Goal: Information Seeking & Learning: Learn about a topic

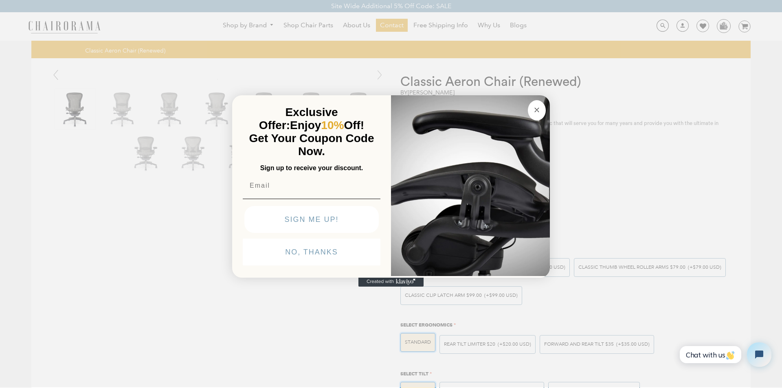
click at [531, 100] on button "Close dialog" at bounding box center [537, 110] width 18 height 20
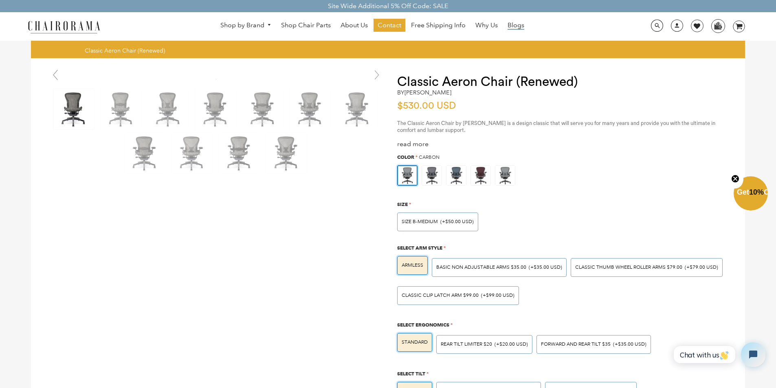
click at [508, 22] on span "Blogs" at bounding box center [516, 25] width 17 height 9
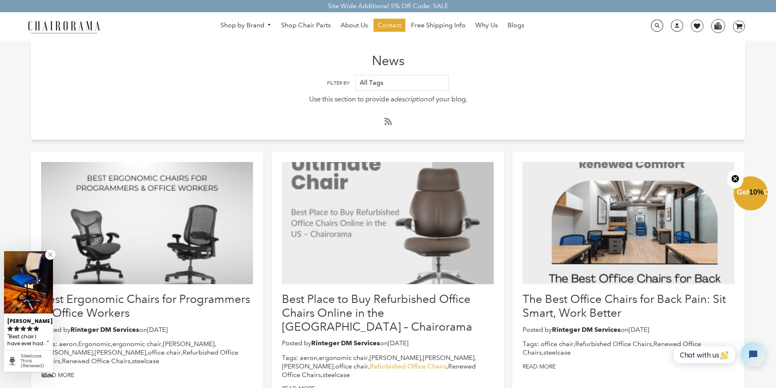
click at [370, 363] on link "Refurbished Office Chairs" at bounding box center [408, 367] width 77 height 8
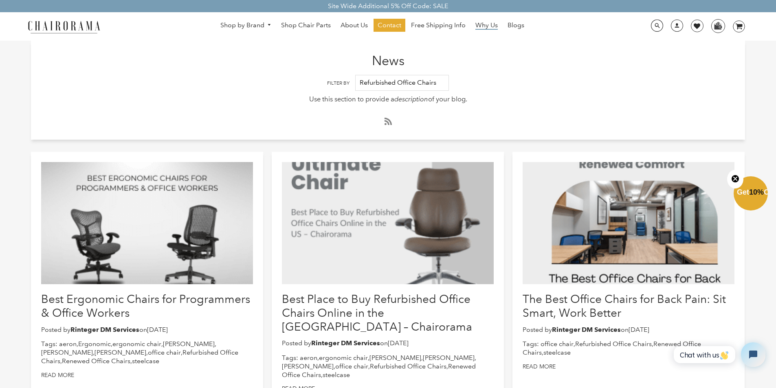
click at [476, 22] on span "Why Us" at bounding box center [486, 25] width 22 height 9
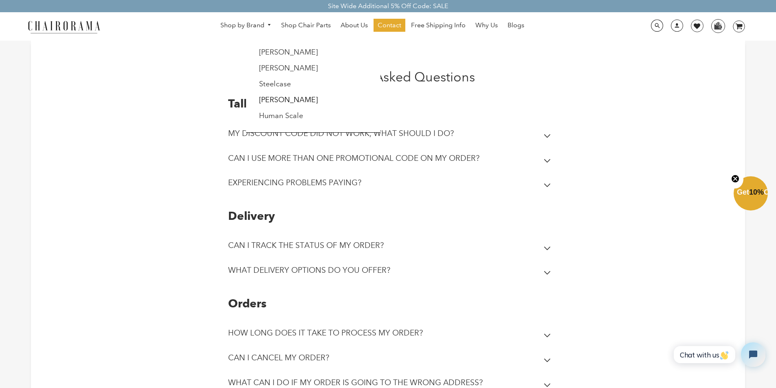
click at [228, 22] on link "Shop by Brand" at bounding box center [245, 25] width 59 height 13
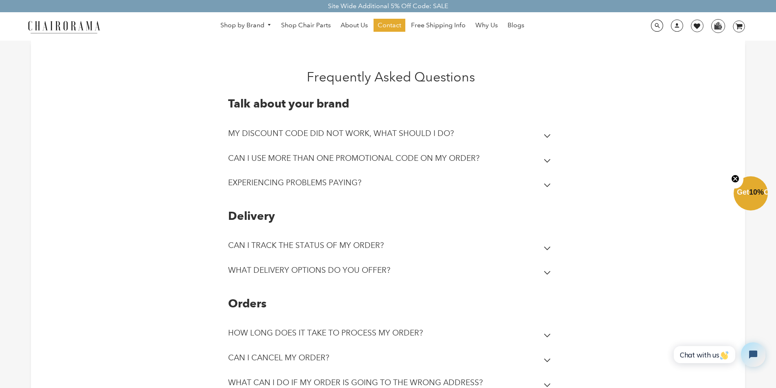
click at [296, 386] on h2 "WHAT CAN I DO IF MY ORDER IS GOING TO THE WRONG ADDRESS?" at bounding box center [355, 382] width 255 height 9
